Goal: Find specific page/section: Find specific page/section

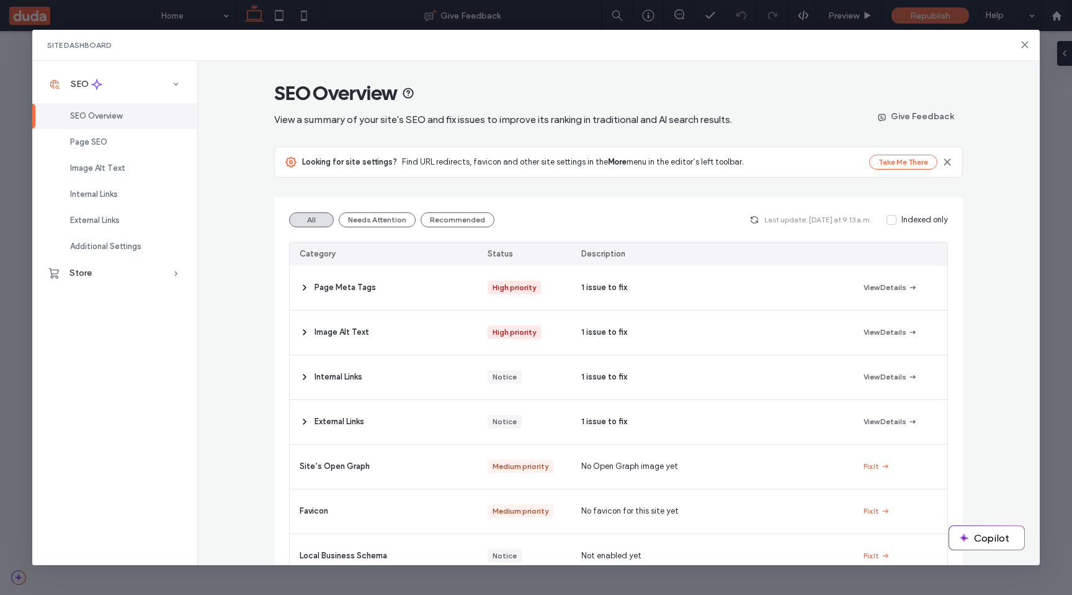
click at [743, 160] on div "Looking for site settings? Find URL redirects, favicon and other site settings …" at bounding box center [583, 162] width 562 height 12
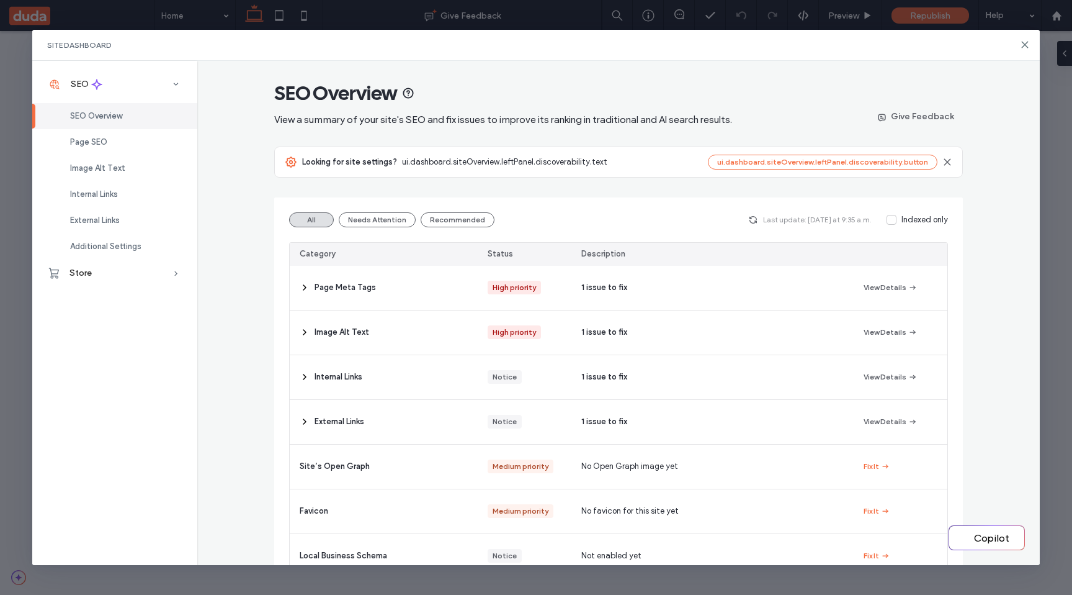
drag, startPoint x: 400, startPoint y: 160, endPoint x: 612, endPoint y: 154, distance: 212.3
click at [612, 154] on div "Looking for site settings? ui.dashboard.siteOverview.leftPanel.discoverability.…" at bounding box center [619, 162] width 688 height 30
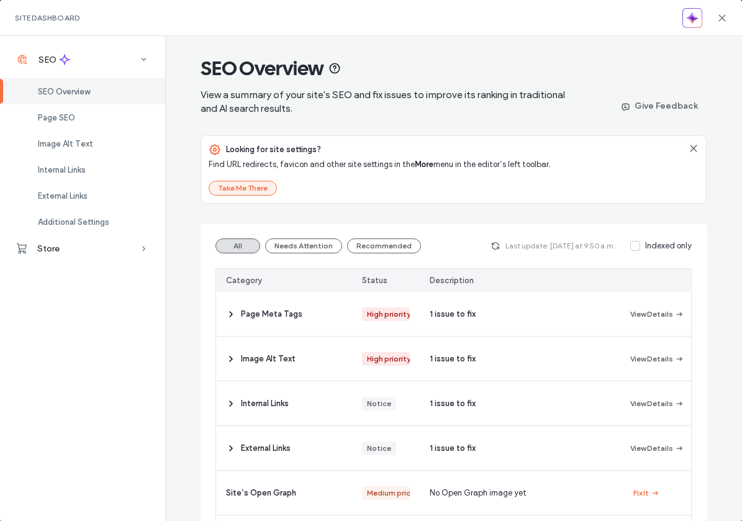
click at [238, 189] on button "Take Me There" at bounding box center [243, 188] width 68 height 15
click at [253, 185] on button "Take Me There" at bounding box center [243, 188] width 68 height 15
click at [248, 191] on button "Take Me There" at bounding box center [243, 188] width 68 height 15
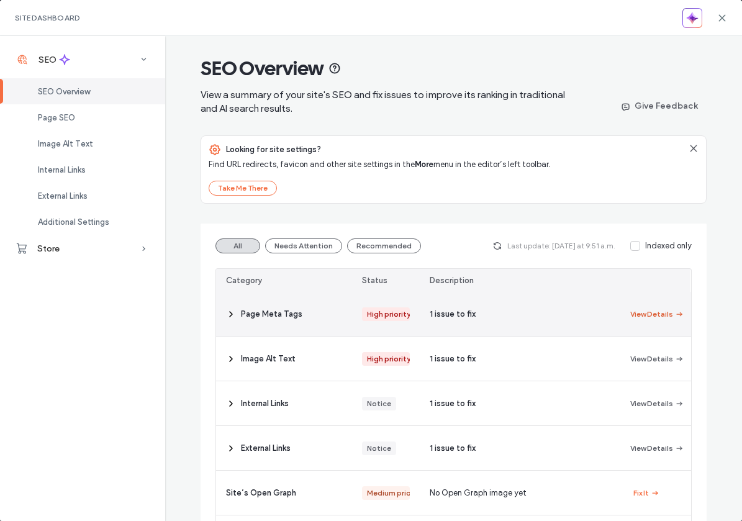
click at [657, 310] on button "View Details" at bounding box center [657, 314] width 48 height 15
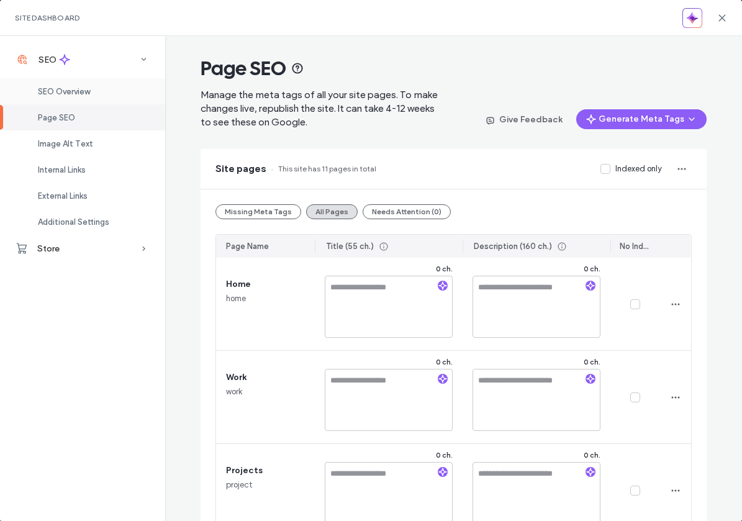
click at [96, 102] on div "SEO Overview" at bounding box center [82, 91] width 165 height 26
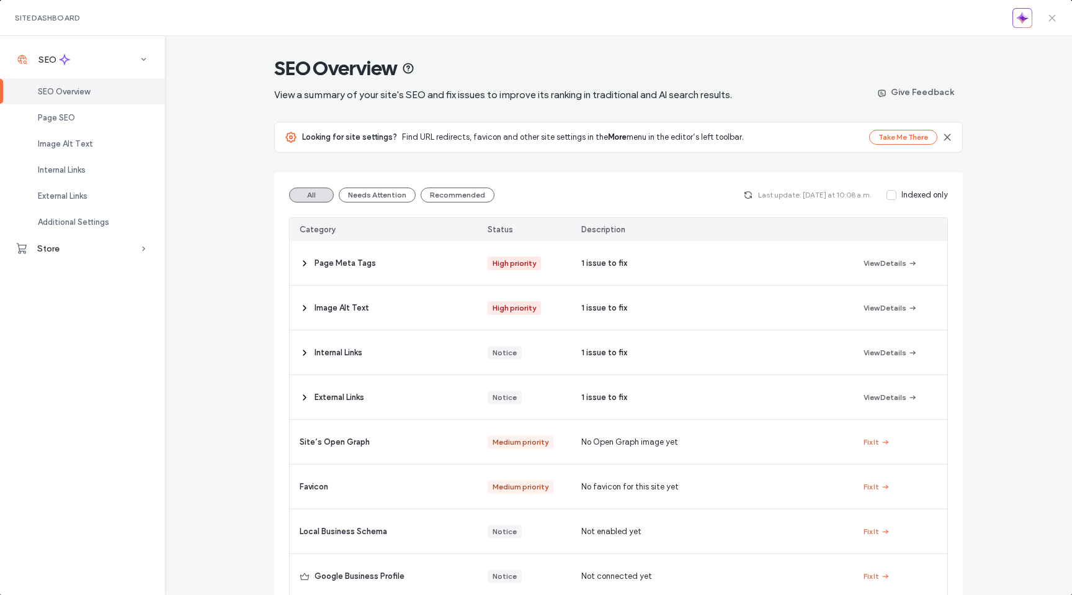
click at [1051, 16] on use at bounding box center [1052, 18] width 6 height 6
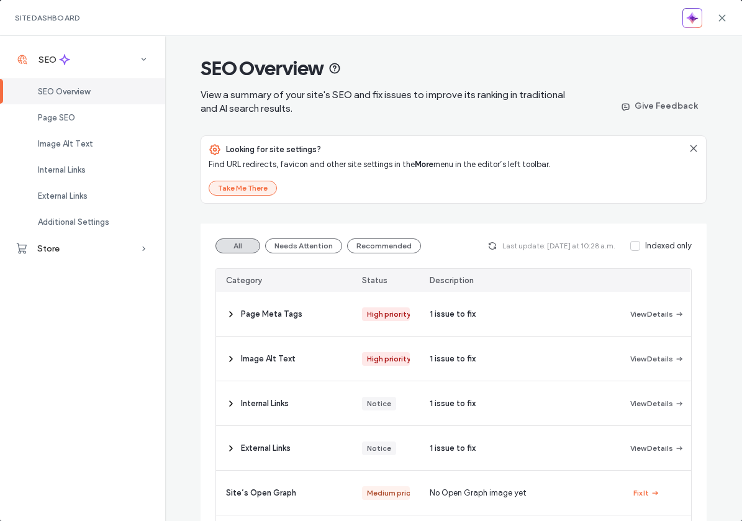
click at [254, 188] on button "Take Me There" at bounding box center [243, 188] width 68 height 15
